Goal: Task Accomplishment & Management: Manage account settings

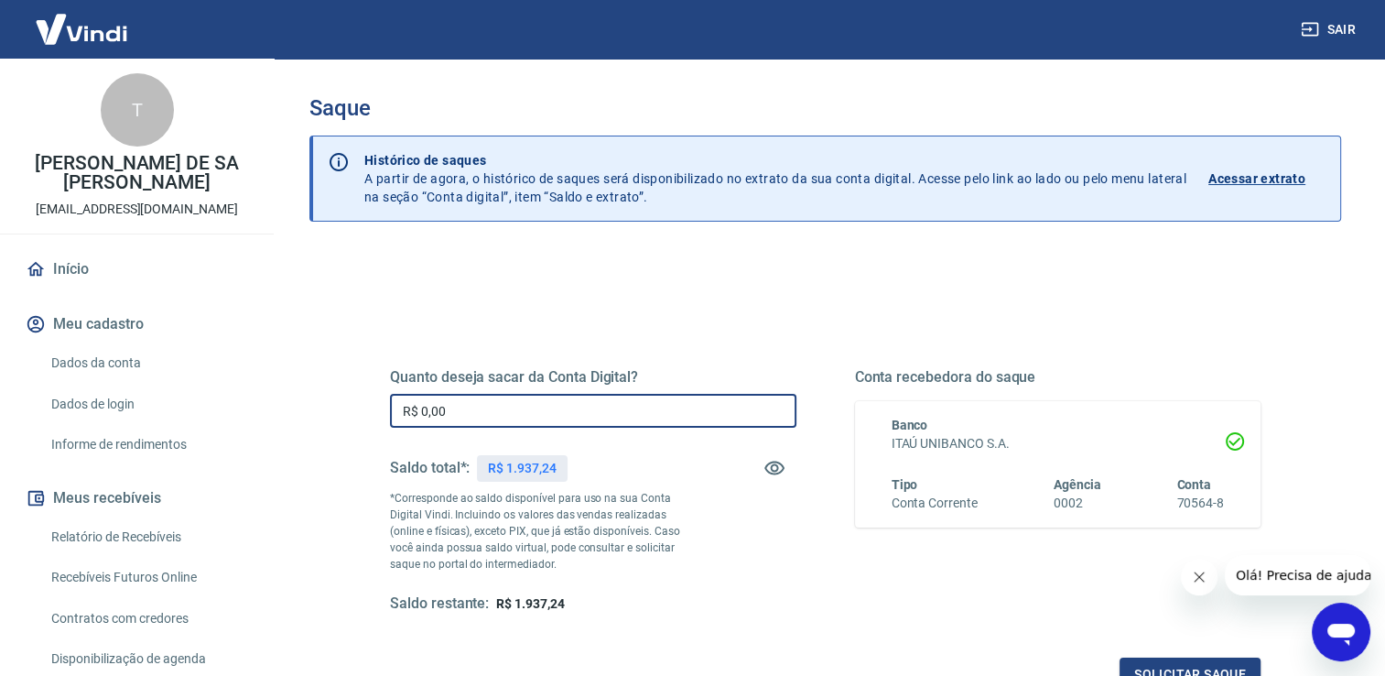
click at [564, 417] on input "R$ 0,00" at bounding box center [593, 411] width 406 height 34
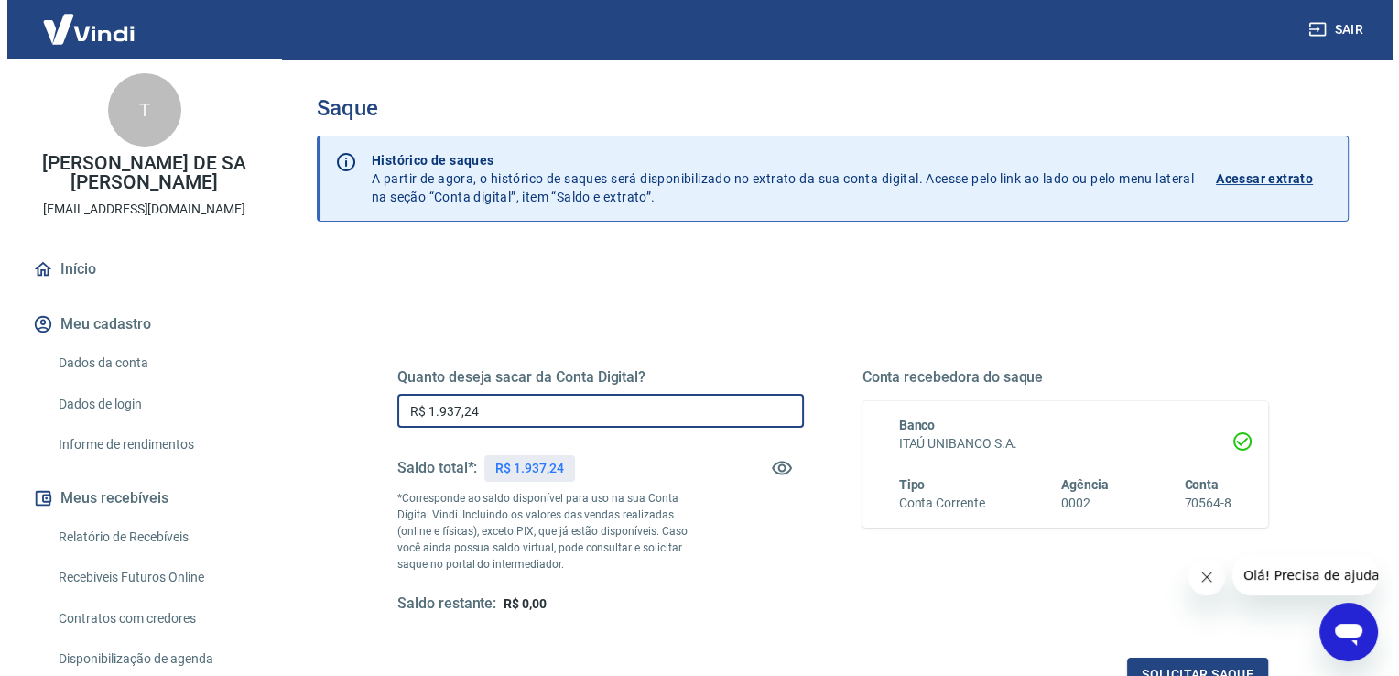
scroll to position [228, 0]
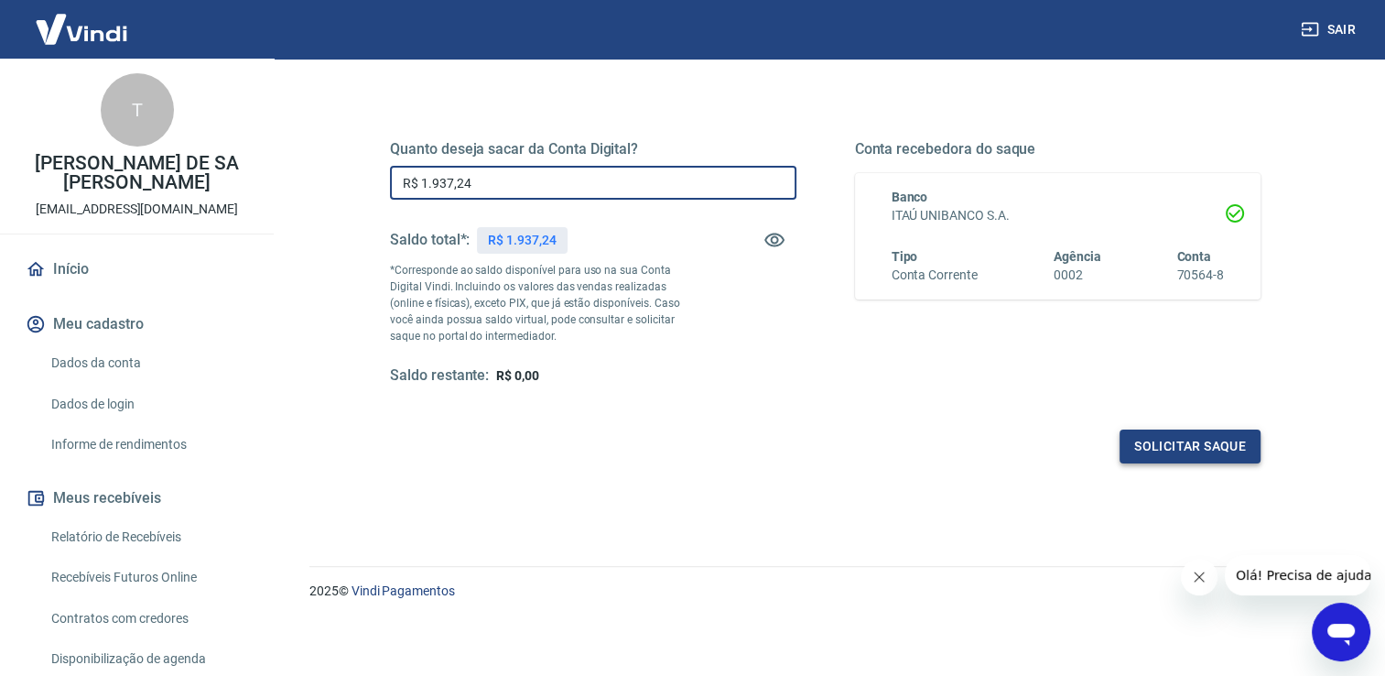
type input "R$ 1.937,24"
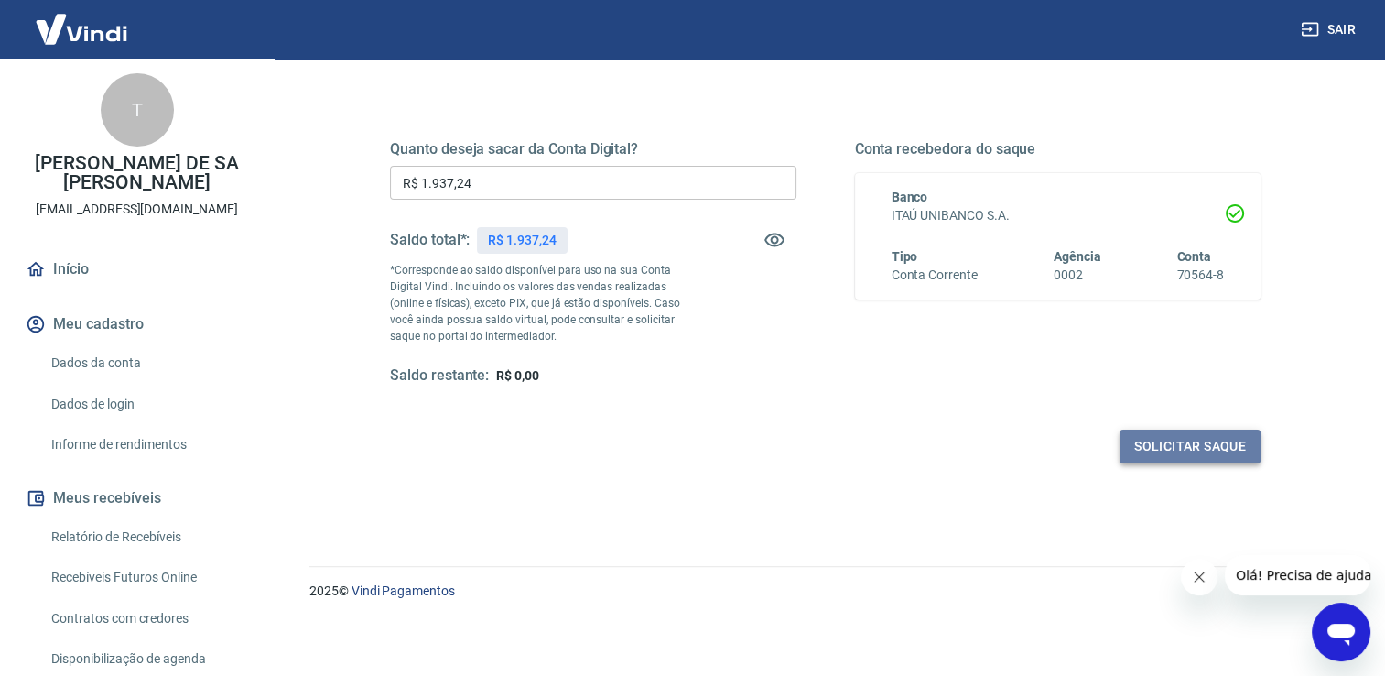
click at [1167, 439] on button "Solicitar saque" at bounding box center [1190, 446] width 141 height 34
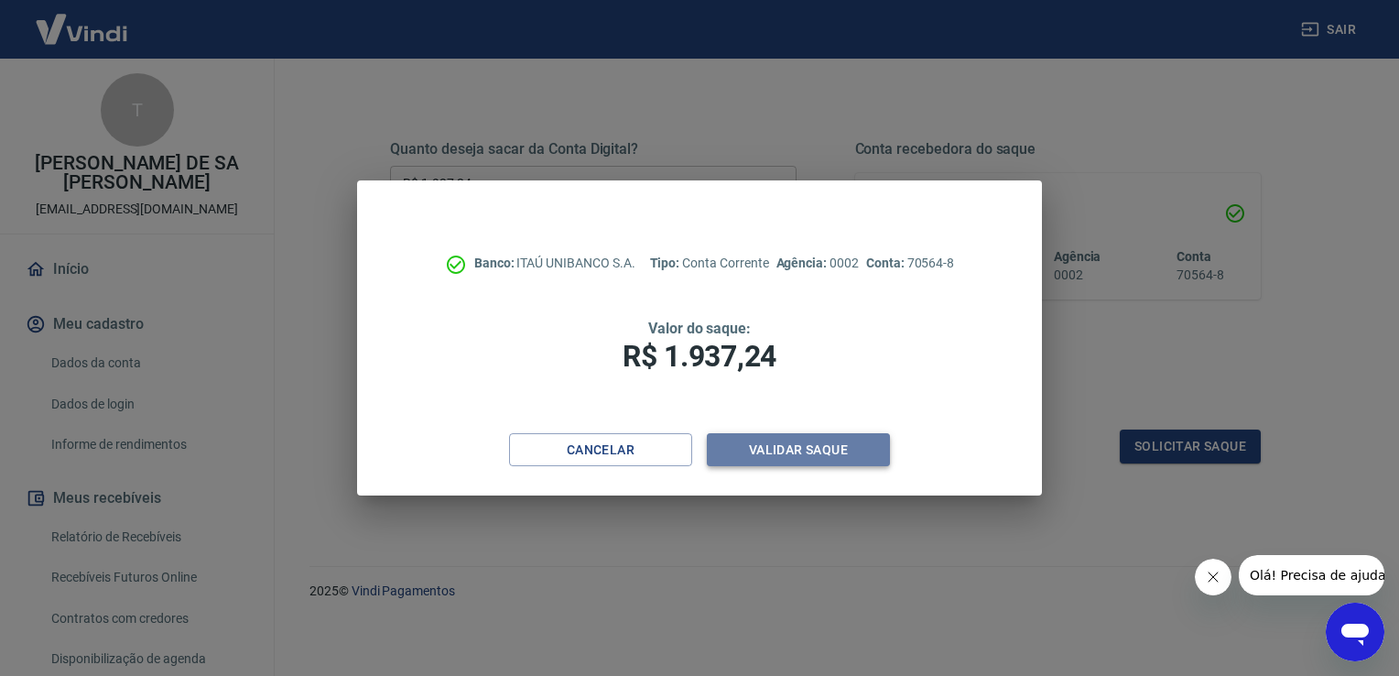
click at [827, 438] on button "Validar saque" at bounding box center [798, 450] width 183 height 34
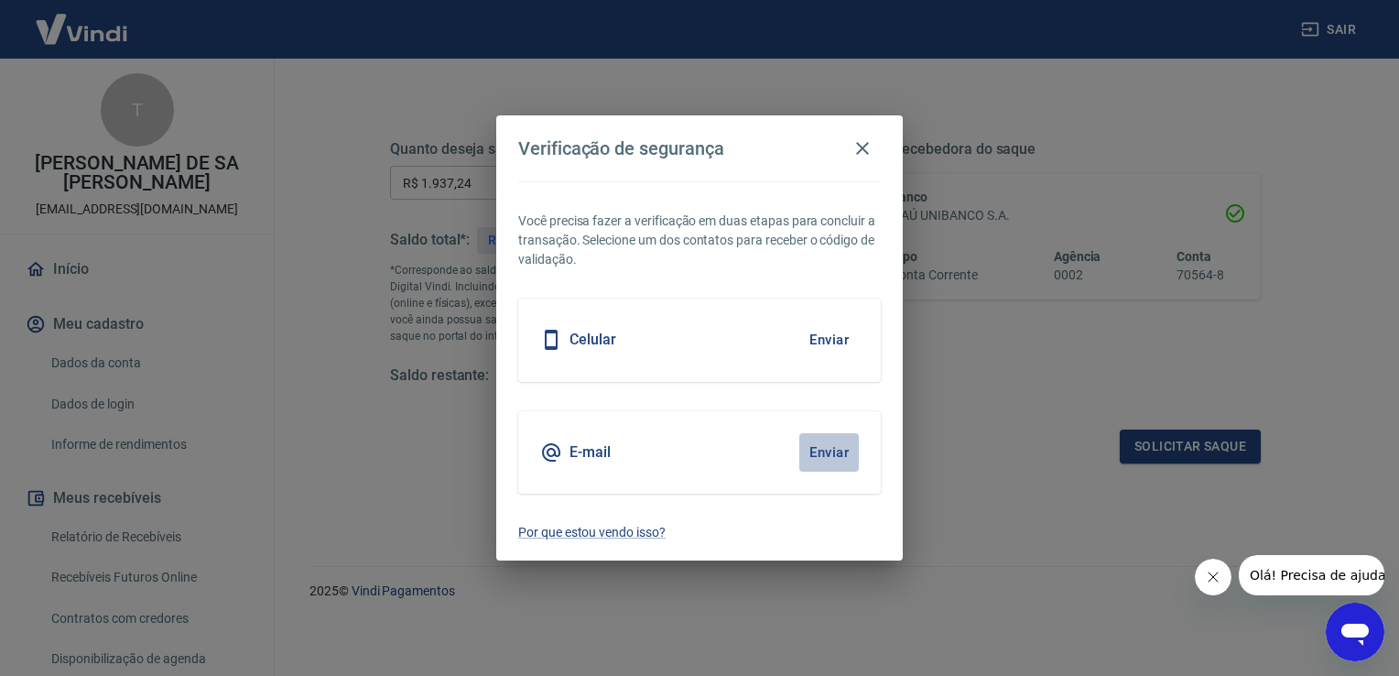
click at [827, 459] on button "Enviar" at bounding box center [829, 452] width 60 height 38
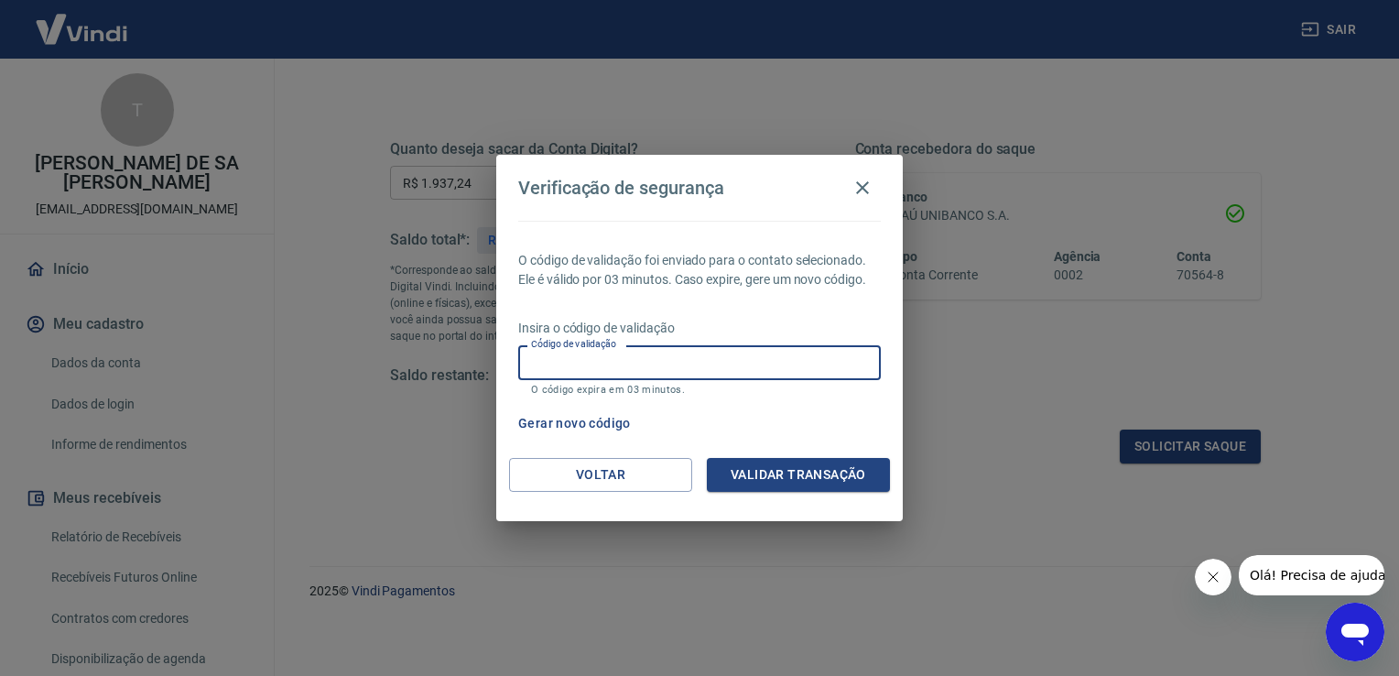
click at [768, 372] on input "Código de validação" at bounding box center [699, 362] width 362 height 34
type input "747732"
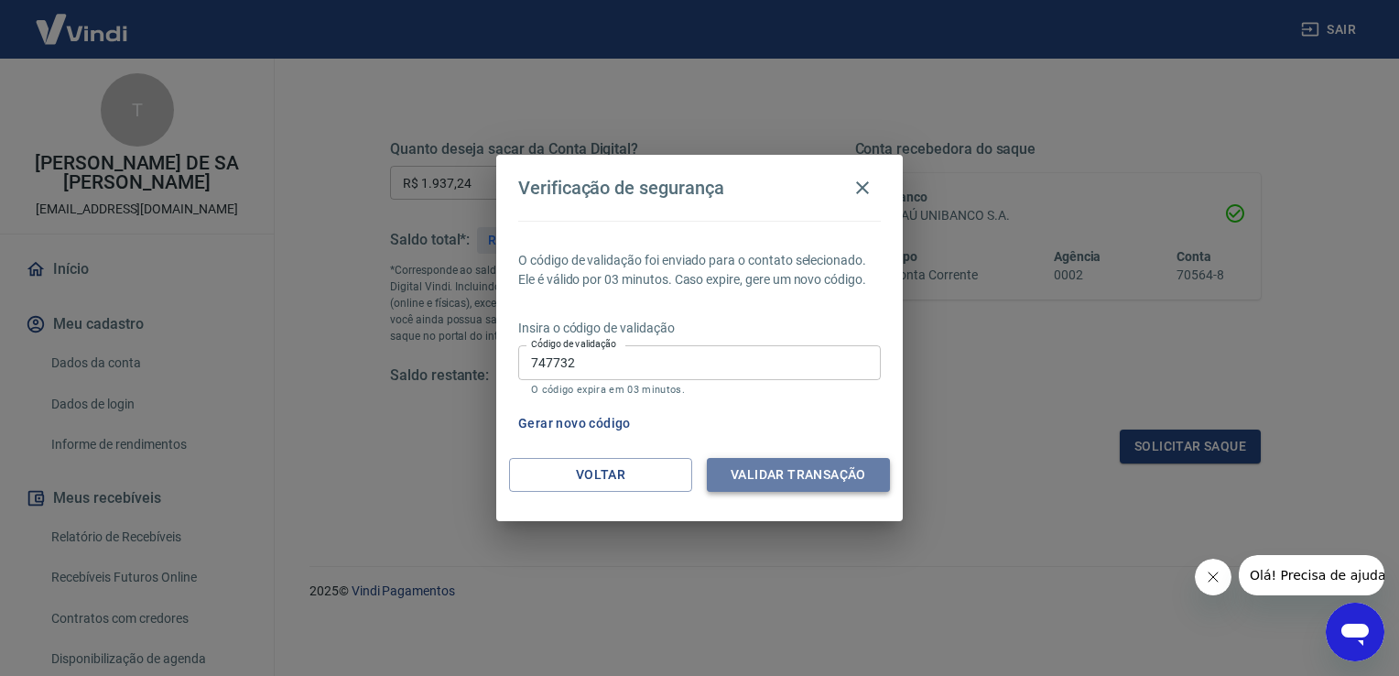
click at [799, 476] on button "Validar transação" at bounding box center [798, 475] width 183 height 34
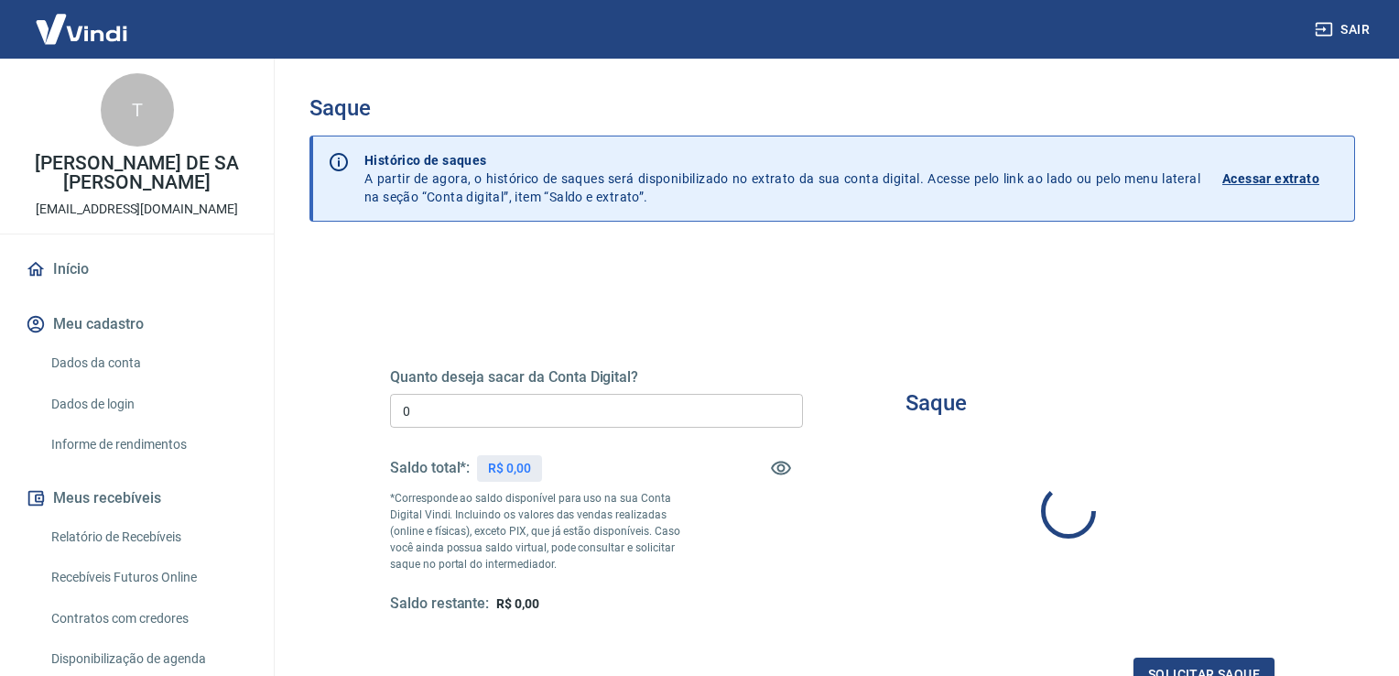
type input "R$ 0,00"
